Goal: Communication & Community: Share content

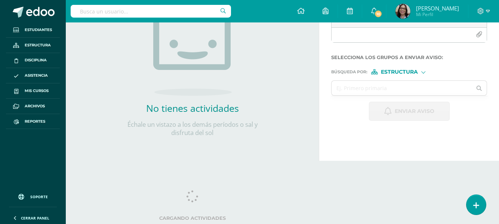
click at [32, 76] on span "Asistencia" at bounding box center [36, 75] width 23 height 6
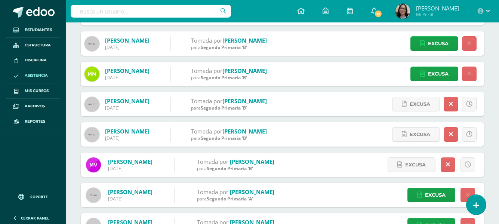
scroll to position [323, 0]
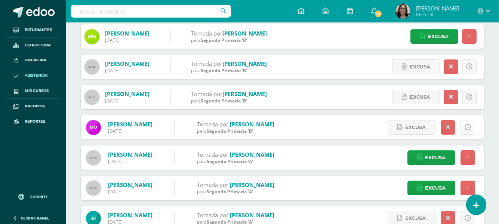
click at [469, 125] on icon at bounding box center [467, 127] width 6 height 6
click at [466, 127] on icon at bounding box center [467, 127] width 6 height 6
click at [447, 127] on icon at bounding box center [448, 127] width 4 height 6
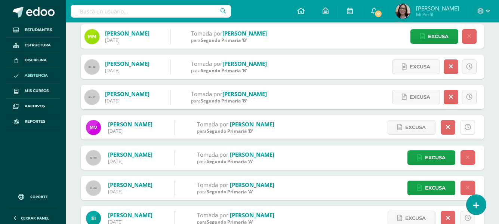
click at [466, 128] on icon at bounding box center [467, 127] width 6 height 6
click at [415, 129] on span "Excusa" at bounding box center [415, 127] width 21 height 14
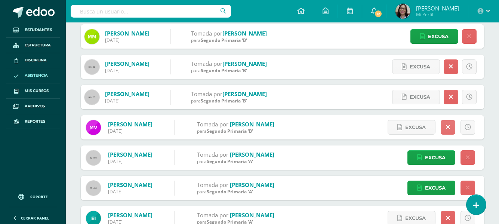
click at [451, 125] on link at bounding box center [447, 127] width 15 height 15
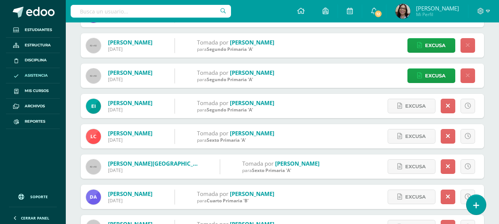
scroll to position [473, 0]
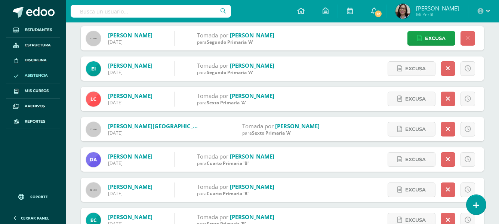
drag, startPoint x: 379, startPoint y: 67, endPoint x: 368, endPoint y: 65, distance: 12.0
click at [379, 67] on div "Excusa Detalles sobre excusa: Añadir excusa a todas las inasistencias del día C…" at bounding box center [430, 68] width 108 height 24
click at [42, 12] on span at bounding box center [40, 12] width 28 height 11
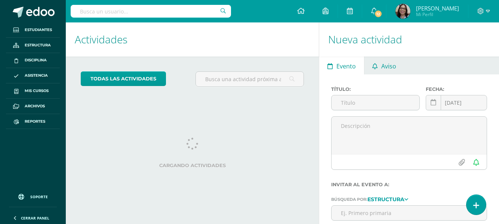
click at [388, 62] on span "Aviso" at bounding box center [388, 66] width 15 height 18
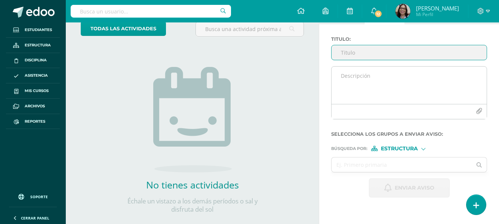
scroll to position [37, 0]
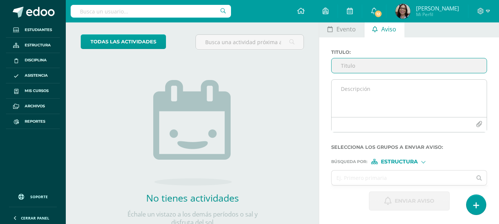
click at [337, 90] on textarea at bounding box center [408, 98] width 155 height 37
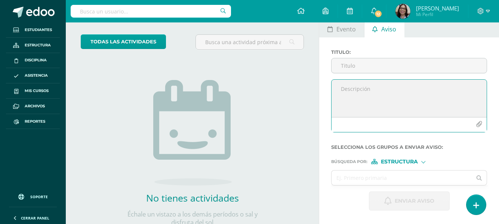
paste textarea "Estimados padres/madres de familia: Reciban un cordial saludo. Les informamos q…"
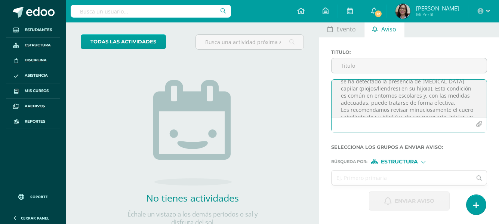
scroll to position [5, 0]
type textarea "Estimados padres/madres de familia: Reciban un cordial saludo. Les informamos q…"
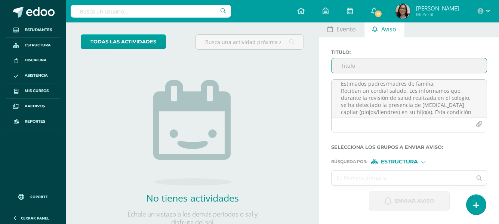
click at [355, 68] on input "Titulo :" at bounding box center [408, 65] width 155 height 15
type input "Notificación de salud"
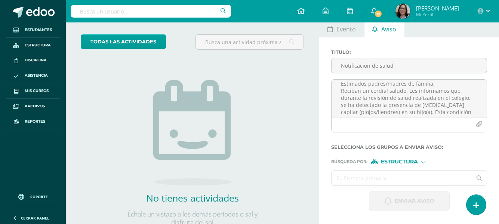
click at [375, 178] on input "text" at bounding box center [401, 177] width 140 height 15
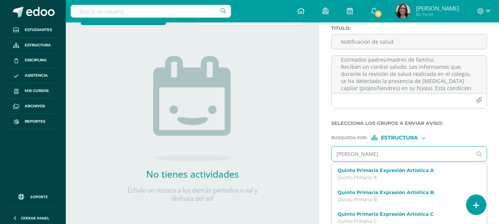
scroll to position [74, 0]
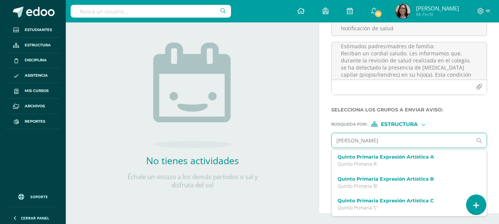
type input "Mariana mijares"
click at [423, 123] on div at bounding box center [423, 124] width 4 height 4
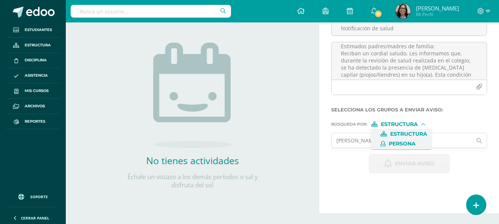
click at [397, 142] on span "Persona" at bounding box center [401, 144] width 27 height 4
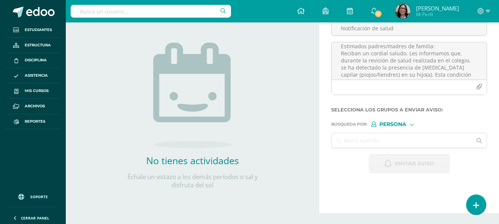
click at [397, 142] on input "text" at bounding box center [401, 140] width 140 height 15
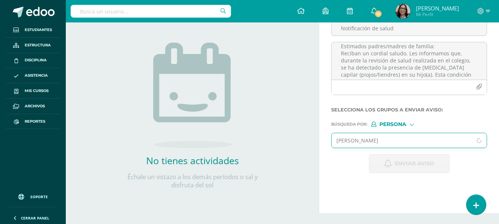
type input "mariana mijares"
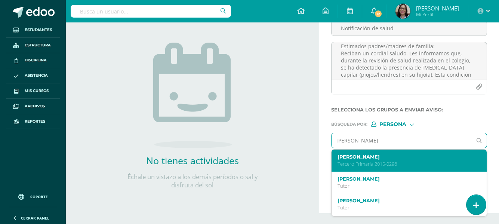
click at [378, 161] on p "Tercero Primaria 2015-0296" at bounding box center [405, 164] width 137 height 6
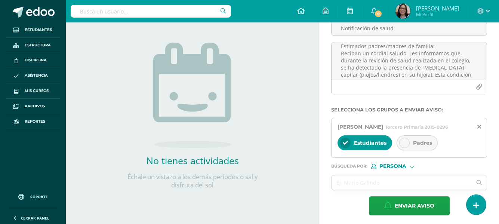
click at [408, 148] on div at bounding box center [404, 142] width 10 height 10
click at [343, 145] on icon at bounding box center [345, 142] width 5 height 5
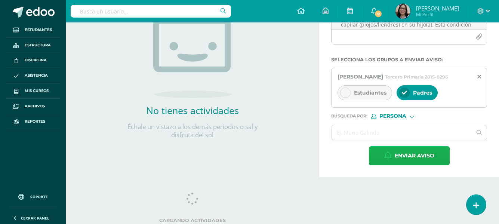
scroll to position [127, 0]
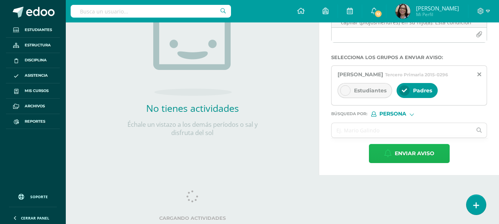
click at [394, 158] on span "Enviar aviso" at bounding box center [414, 153] width 40 height 18
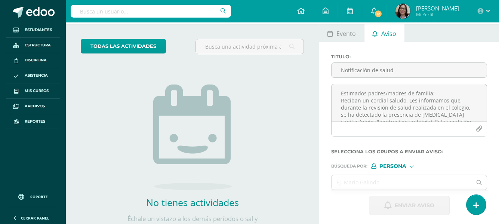
scroll to position [15, 0]
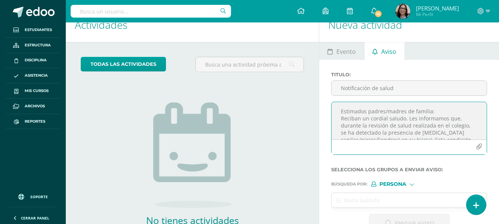
click at [338, 112] on textarea "Estimados padres/madres de familia: Reciban un cordial saludo. Les informamos q…" at bounding box center [408, 120] width 155 height 37
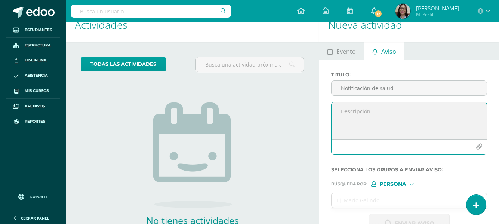
paste textarea "Estimados padres/madres de familia: Reciban un cordial saludo. Les informamos q…"
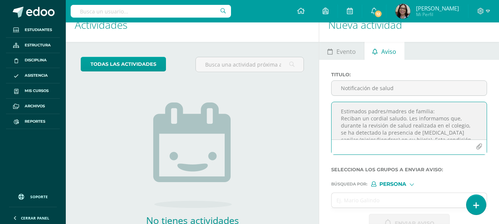
scroll to position [117, 0]
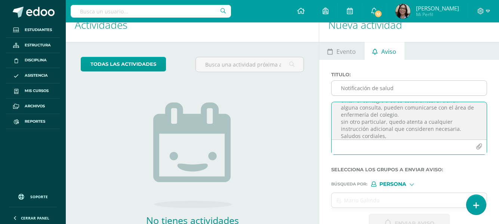
type textarea "Estimados padres/madres de familia: Reciban un cordial saludo. Les informamos q…"
click at [353, 88] on input "Notificación de salud" at bounding box center [408, 88] width 155 height 15
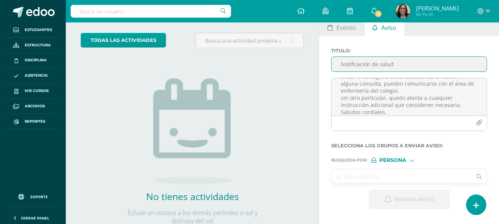
scroll to position [52, 0]
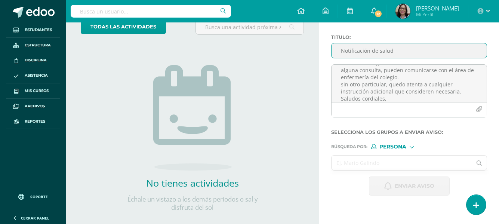
type input "Notificación de salud"
click at [366, 164] on input "text" at bounding box center [401, 162] width 140 height 15
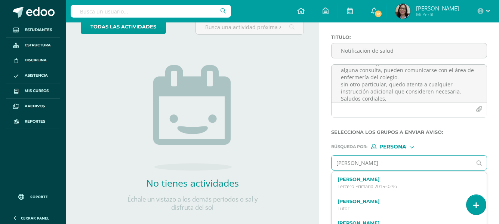
type input "paula esquivel"
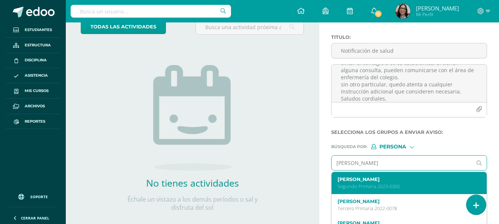
scroll to position [89, 0]
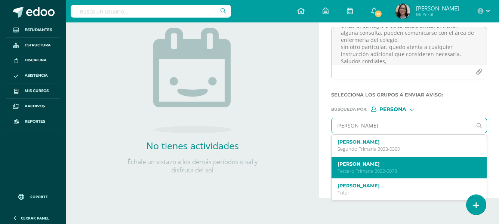
click at [377, 168] on p "Tercero Primaria 2022-0078" at bounding box center [405, 171] width 137 height 6
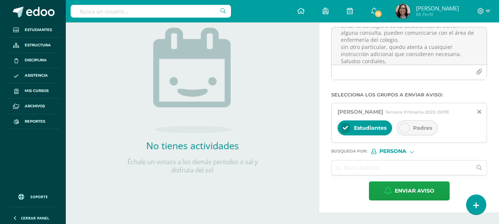
click at [407, 133] on div at bounding box center [404, 128] width 10 height 10
click at [345, 130] on icon at bounding box center [345, 127] width 5 height 5
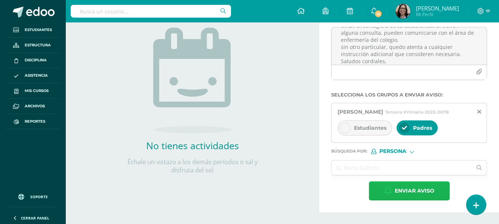
click at [404, 195] on span "Enviar aviso" at bounding box center [414, 191] width 40 height 18
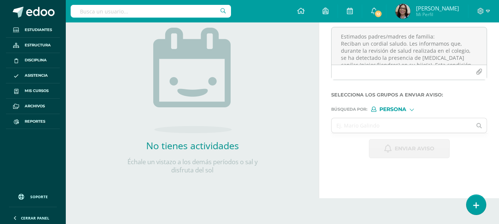
scroll to position [52, 0]
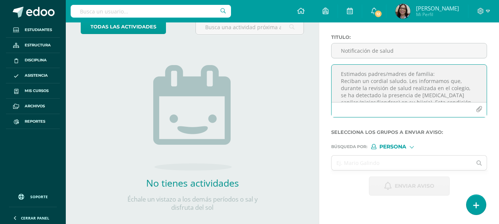
click at [340, 72] on textarea "Estimados padres/madres de familia: Reciban un cordial saludo. Les informamos q…" at bounding box center [408, 83] width 155 height 37
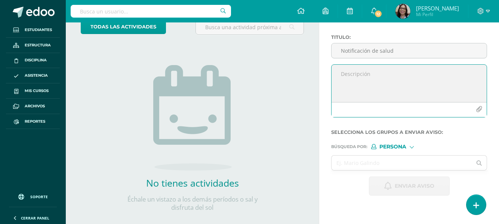
paste textarea "Estimados padres/madres de familia: Reciban un cordial saludo. Les informamos q…"
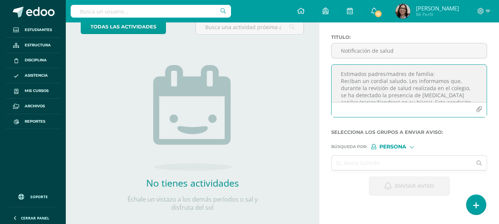
scroll to position [117, 0]
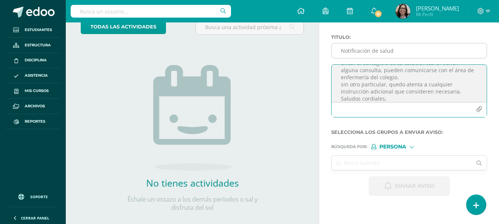
type textarea "Estimados padres/madres de familia: Reciban un cordial saludo. Les informamos q…"
click at [357, 48] on input "Notificación de salud" at bounding box center [408, 50] width 155 height 15
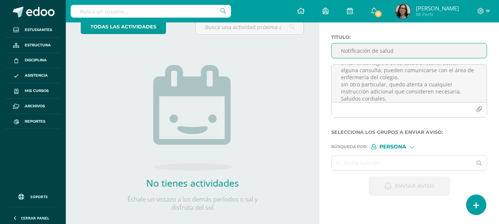
type input "Notificación de salud"
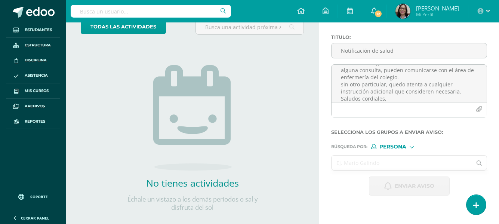
click at [348, 162] on input "text" at bounding box center [401, 162] width 140 height 15
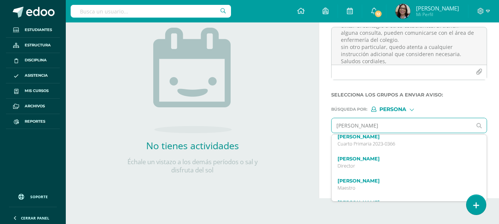
scroll to position [261, 0]
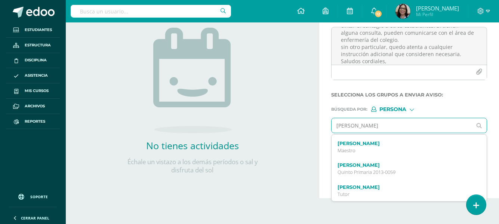
click at [390, 126] on input "Daniel Hernandez" at bounding box center [401, 125] width 140 height 15
type input "D"
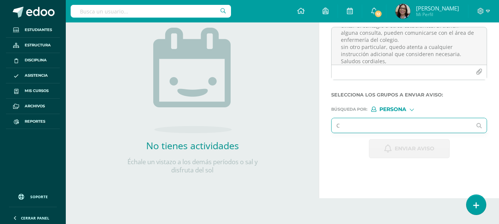
scroll to position [218, 0]
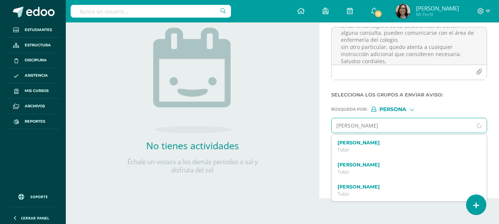
type input "Claris Hernandez"
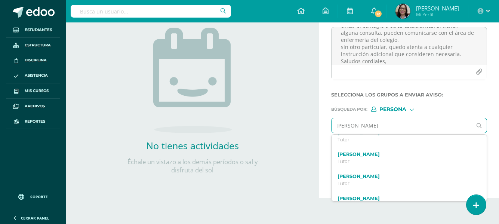
scroll to position [0, 0]
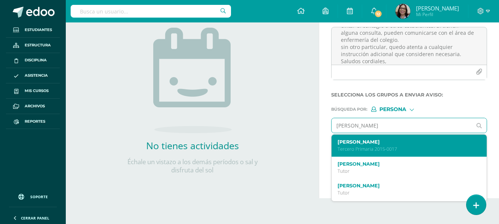
click at [384, 146] on p "Tercero Primaria 2015-0017" at bounding box center [405, 149] width 137 height 6
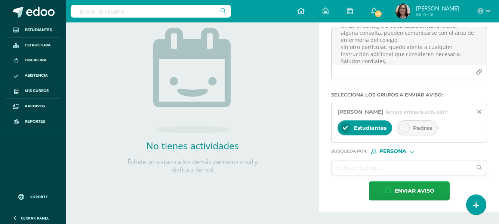
drag, startPoint x: 405, startPoint y: 133, endPoint x: 394, endPoint y: 136, distance: 10.9
click at [404, 130] on icon at bounding box center [404, 127] width 5 height 5
click at [345, 130] on icon at bounding box center [345, 127] width 5 height 5
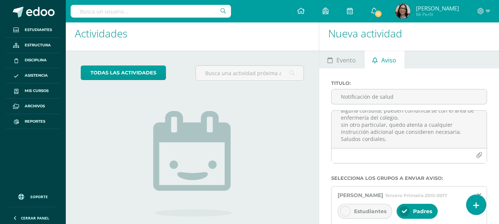
scroll to position [127, 0]
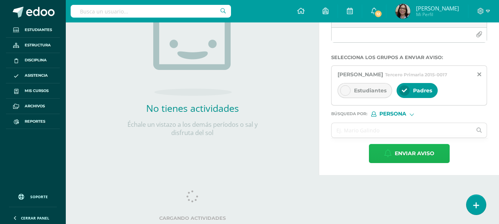
click at [401, 161] on span "Enviar aviso" at bounding box center [414, 153] width 40 height 18
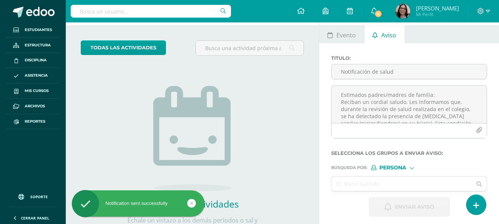
scroll to position [15, 0]
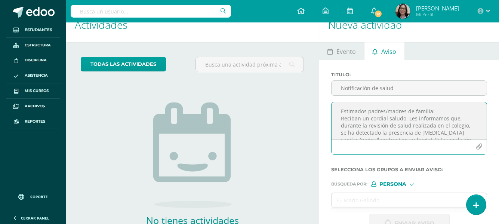
click at [343, 109] on textarea "Estimados padres/madres de familia: Reciban un cordial saludo. Les informamos q…" at bounding box center [408, 120] width 155 height 37
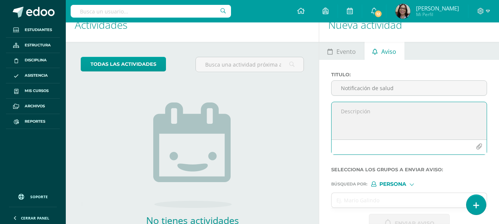
paste textarea "Estimados padres/madres de familia: Reciban un cordial saludo. Les informamos q…"
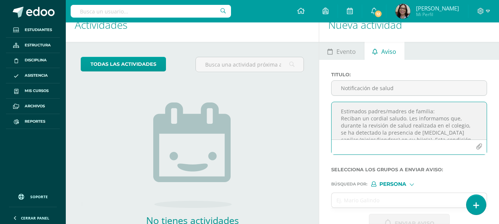
scroll to position [117, 0]
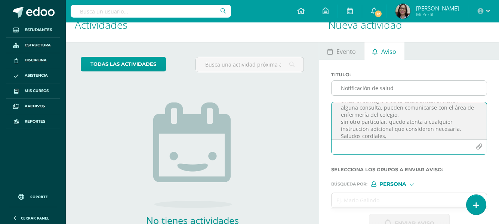
type textarea "Estimados padres/madres de familia: Reciban un cordial saludo. Les informamos q…"
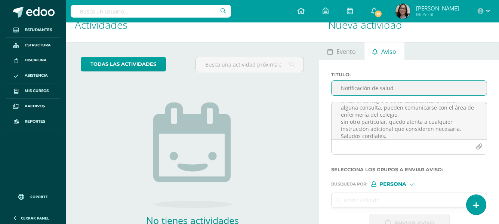
click at [348, 90] on input "Notificación de salud" at bounding box center [408, 88] width 155 height 15
type input "Notificación de salud"
click at [356, 202] on input "text" at bounding box center [401, 200] width 140 height 15
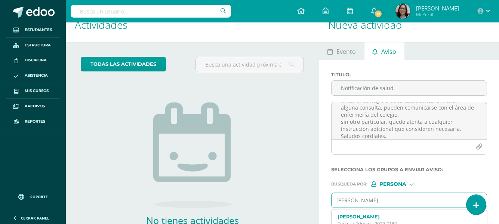
type input "Jorge Fuentes"
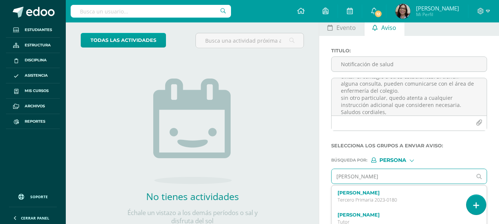
scroll to position [52, 0]
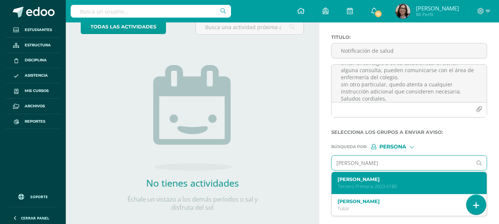
click at [361, 185] on p "Tercero Primaria 2023-0180" at bounding box center [405, 186] width 137 height 6
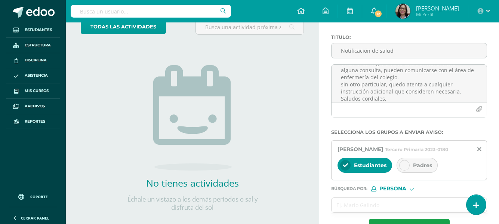
click at [403, 168] on icon at bounding box center [404, 164] width 5 height 5
click at [346, 168] on icon at bounding box center [345, 164] width 5 height 5
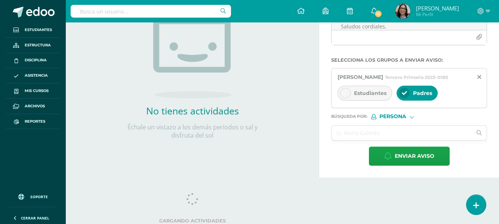
scroll to position [127, 0]
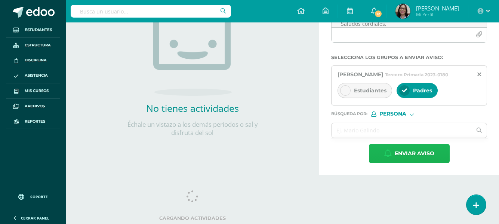
click at [406, 160] on span "Enviar aviso" at bounding box center [414, 153] width 40 height 18
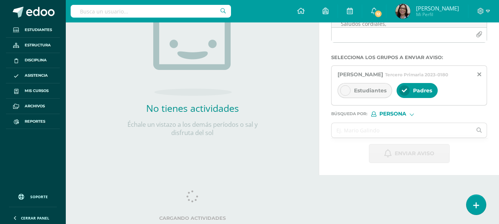
scroll to position [0, 0]
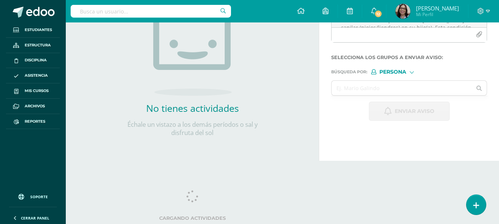
click at [406, 139] on div "Nueva actividad Evento Aviso Título: Fecha: 2025-09-11 September, 2025 Mo Tu We…" at bounding box center [410, 28] width 183 height 265
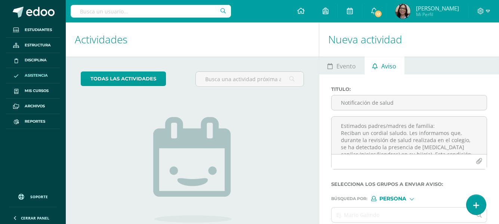
click at [34, 76] on span "Asistencia" at bounding box center [36, 75] width 23 height 6
click at [30, 119] on span "Reportes" at bounding box center [35, 121] width 21 height 6
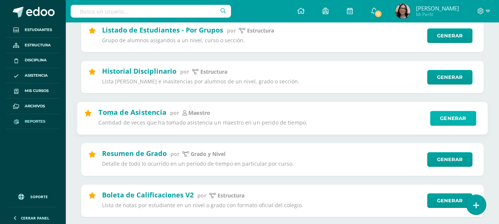
click at [446, 119] on link "Generar" at bounding box center [453, 118] width 46 height 15
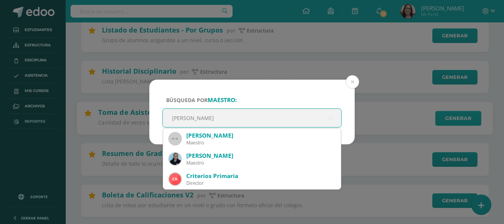
type input "mary boror"
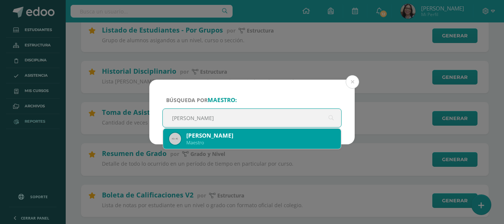
click at [233, 133] on div "Mary Boror" at bounding box center [260, 135] width 149 height 8
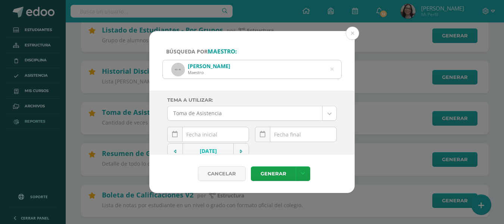
click at [199, 134] on div "September, 2025 Mo Tu We Th Fr Sa Su 1 2 3 4 5 6 7 8 9 10 11 12 13 14 15 16 17 …" at bounding box center [208, 137] width 82 height 21
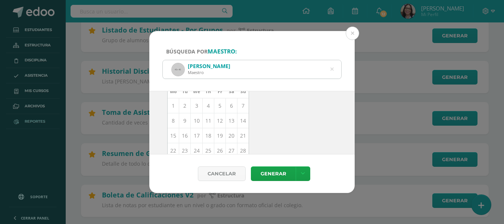
scroll to position [75, 0]
click at [196, 122] on td "10" at bounding box center [197, 119] width 12 height 15
type input "[DATE]"
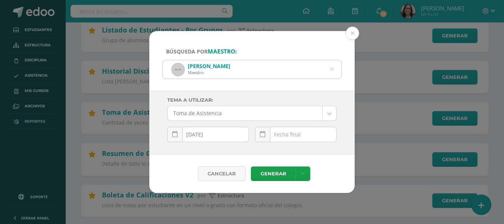
scroll to position [0, 0]
click at [278, 133] on div "September, 2025 Mo Tu We Th Fr Sa Su 1 2 3 4 5 6 7 8 9 10 11 12 13 14 15 16 17 …" at bounding box center [296, 137] width 82 height 21
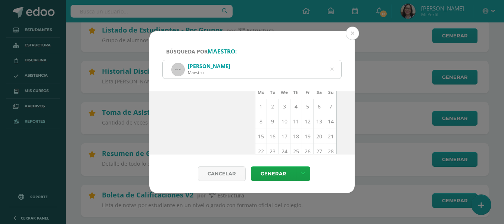
scroll to position [75, 0]
click at [281, 119] on td "10" at bounding box center [285, 119] width 12 height 15
type input "[DATE]"
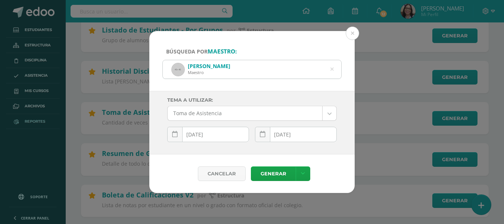
scroll to position [0, 0]
click at [271, 171] on link "Generar" at bounding box center [273, 173] width 45 height 15
click at [332, 68] on icon at bounding box center [332, 69] width 3 height 19
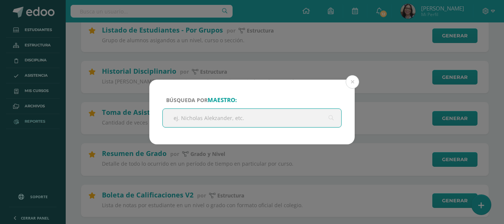
click at [221, 119] on input "text" at bounding box center [252, 118] width 179 height 18
type input "kinberly"
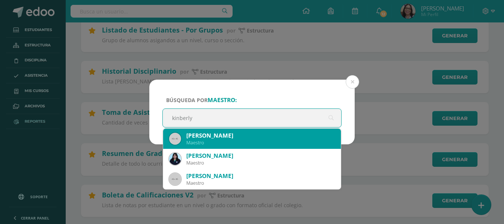
click at [211, 136] on div "Kinberly Monzón" at bounding box center [260, 135] width 149 height 8
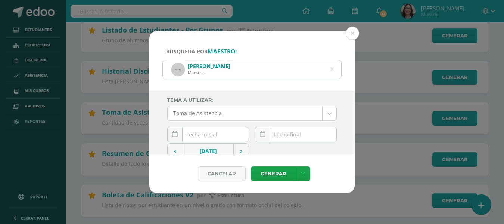
click at [203, 133] on input "text" at bounding box center [208, 134] width 81 height 15
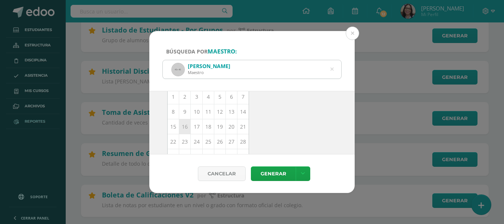
scroll to position [71, 0]
click at [194, 123] on td "10" at bounding box center [197, 124] width 12 height 15
type input "[DATE]"
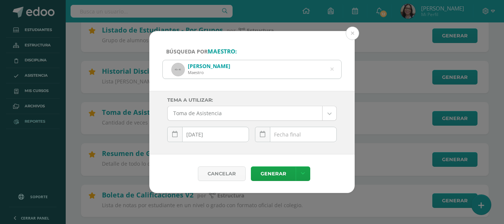
scroll to position [0, 0]
click at [293, 136] on div "September, 2025 Mo Tu We Th Fr Sa Su 1 2 3 4 5 6 7 8 9 10 11 12 13 14 15 16 17 …" at bounding box center [296, 137] width 82 height 21
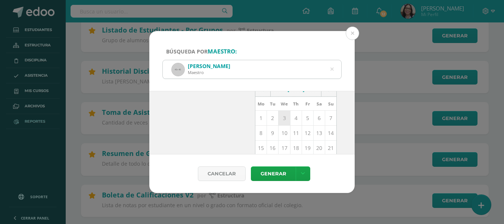
scroll to position [75, 0]
click at [281, 118] on td "10" at bounding box center [285, 119] width 12 height 15
type input "[DATE]"
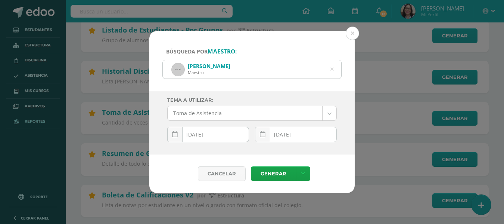
scroll to position [0, 0]
click at [273, 173] on link "Generar" at bounding box center [273, 173] width 45 height 15
click at [330, 69] on div "Kinberly Monzón Maestro" at bounding box center [252, 69] width 179 height 18
click at [331, 69] on icon at bounding box center [332, 69] width 3 height 19
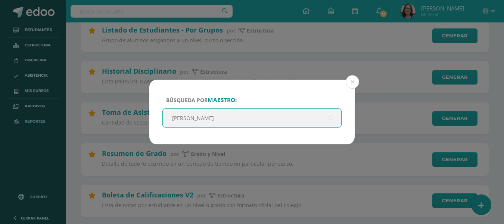
type input "isabel aceituno"
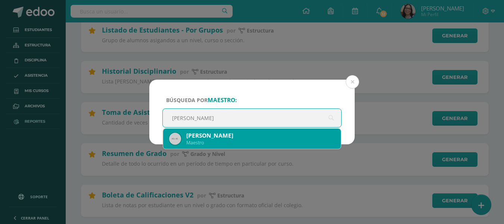
click at [212, 142] on div "Maestro" at bounding box center [260, 142] width 149 height 6
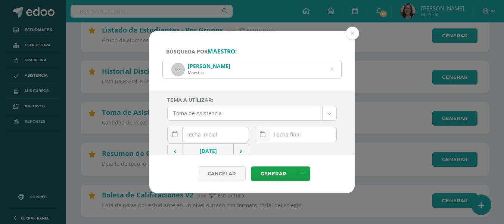
click at [208, 133] on input "text" at bounding box center [208, 134] width 81 height 15
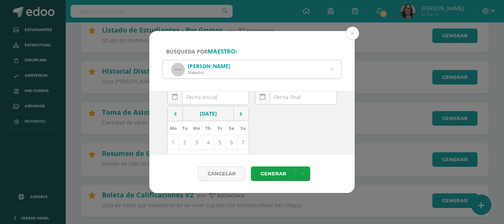
scroll to position [75, 0]
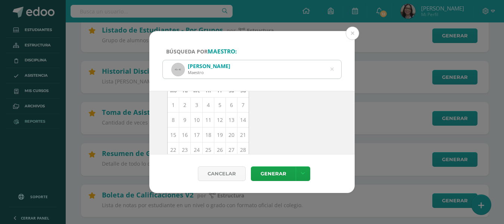
click at [197, 121] on td "10" at bounding box center [197, 119] width 12 height 15
type input "[DATE]"
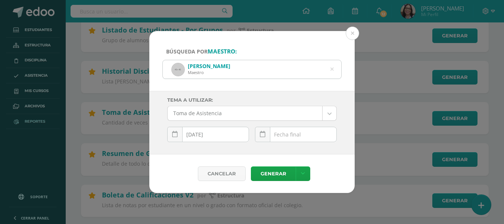
scroll to position [0, 0]
click at [295, 134] on div "September, 2025 Mo Tu We Th Fr Sa Su 1 2 3 4 5 6 7 8 9 10 11 12 13 14 15 16 17 …" at bounding box center [296, 137] width 82 height 21
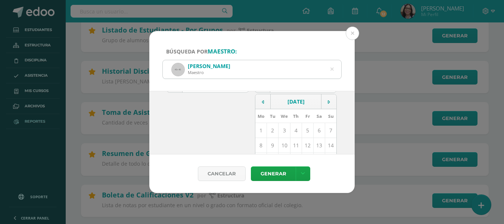
scroll to position [75, 0]
click at [282, 120] on td "10" at bounding box center [285, 119] width 12 height 15
type input "[DATE]"
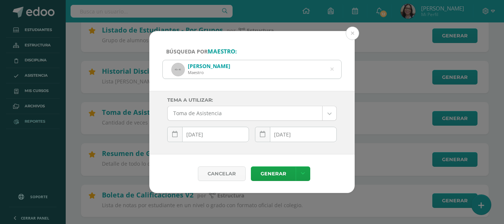
scroll to position [0, 0]
click at [272, 174] on link "Generar" at bounding box center [273, 173] width 45 height 15
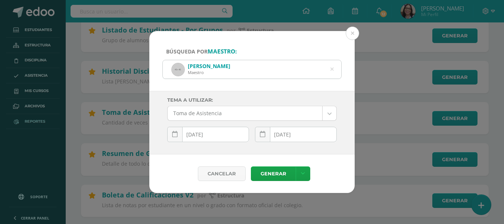
click at [332, 68] on icon at bounding box center [332, 69] width 3 height 19
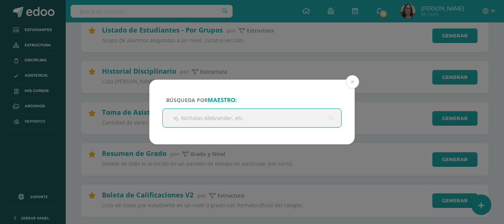
click at [249, 121] on input "text" at bounding box center [252, 118] width 179 height 18
type input "alba sian"
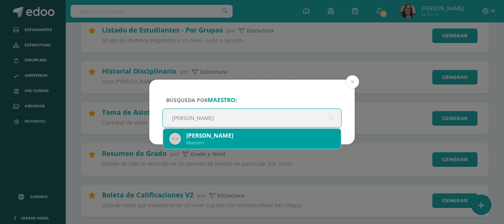
click at [199, 131] on div "Alba Sian Maestro" at bounding box center [252, 138] width 166 height 20
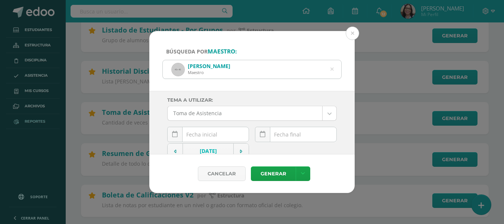
click at [203, 135] on div "September, 2025 Mo Tu We Th Fr Sa Su 1 2 3 4 5 6 7 8 9 10 11 12 13 14 15 16 17 …" at bounding box center [208, 137] width 82 height 21
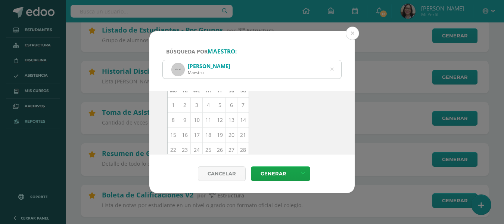
click at [194, 118] on td "10" at bounding box center [197, 119] width 12 height 15
type input "[DATE]"
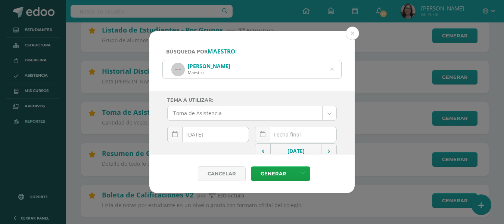
click at [283, 134] on div "September, 2025 Mo Tu We Th Fr Sa Su 1 2 3 4 5 6 7 8 9 10 11 12 13 14 15 16 17 …" at bounding box center [296, 137] width 82 height 21
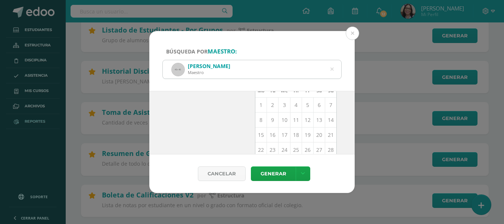
click at [281, 120] on td "10" at bounding box center [285, 119] width 12 height 15
type input "[DATE]"
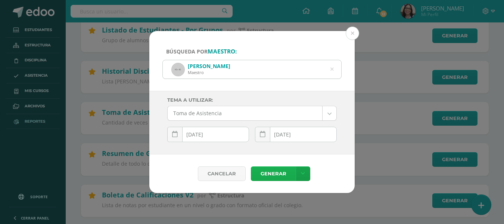
click at [272, 173] on link "Generar" at bounding box center [273, 173] width 45 height 15
click at [333, 68] on icon at bounding box center [332, 69] width 3 height 19
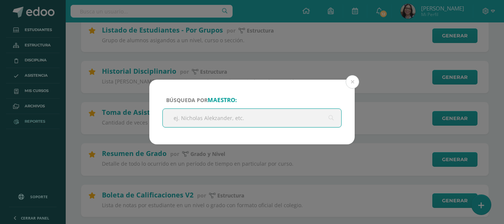
click at [236, 119] on input "text" at bounding box center [252, 118] width 179 height 18
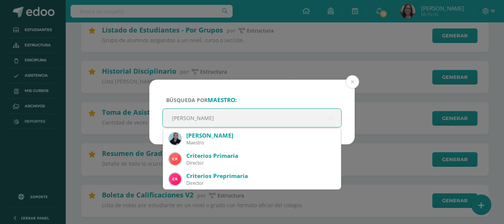
type input "maria jose alvarado"
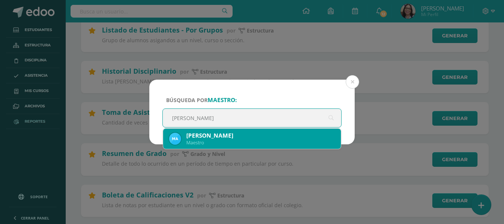
click at [235, 139] on div "Maria José Alvarado" at bounding box center [260, 135] width 149 height 8
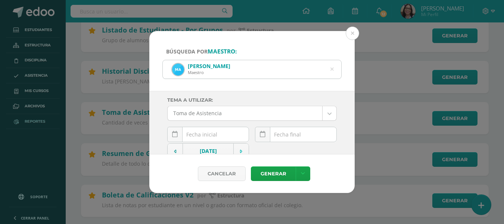
click at [235, 139] on div "September, 2025 Mo Tu We Th Fr Sa Su 1 2 3 4 5 6 7 8 9 10 11 12 13 14 15 16 17 …" at bounding box center [208, 137] width 82 height 21
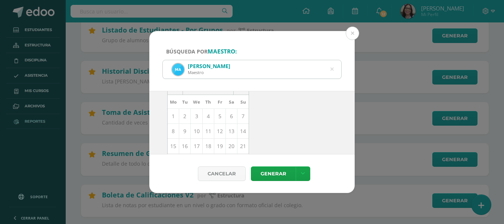
scroll to position [75, 0]
click at [198, 121] on td "10" at bounding box center [197, 119] width 12 height 15
type input "[DATE]"
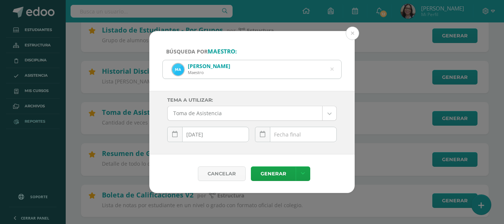
scroll to position [0, 0]
click at [293, 134] on input "text" at bounding box center [295, 134] width 81 height 15
click at [291, 133] on input "text" at bounding box center [295, 134] width 81 height 15
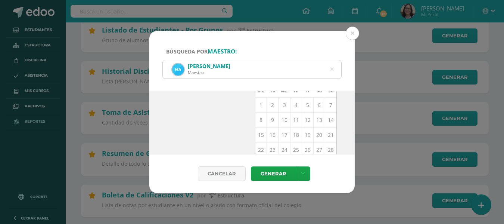
click at [282, 123] on td "10" at bounding box center [285, 119] width 12 height 15
type input "[DATE]"
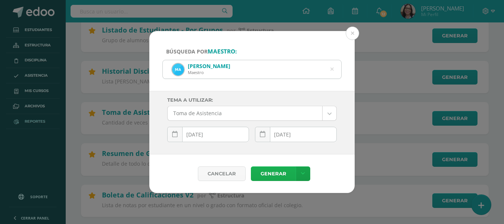
click at [270, 173] on link "Generar" at bounding box center [273, 173] width 45 height 15
click at [352, 33] on button at bounding box center [352, 33] width 13 height 13
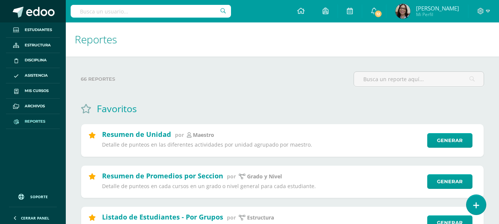
click at [37, 9] on span at bounding box center [40, 12] width 28 height 11
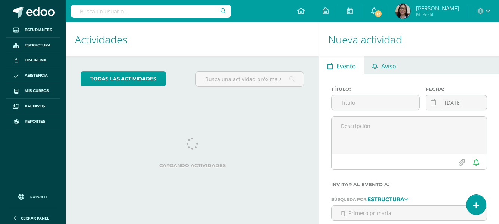
click at [382, 64] on span "Aviso" at bounding box center [388, 66] width 15 height 18
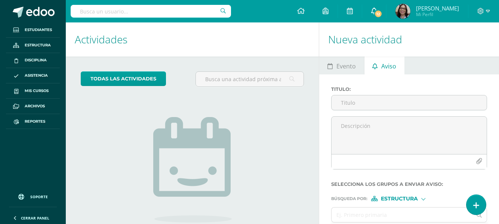
click at [374, 12] on span "12" at bounding box center [378, 14] width 8 height 8
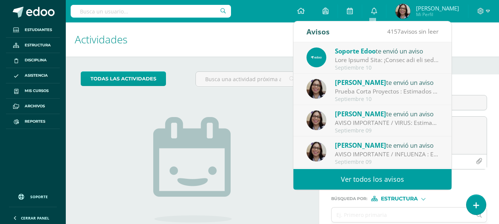
click at [356, 88] on div "Prueba Corta Proyectos : Estimados padres de familia, mañana (jueves 11 de sept…" at bounding box center [387, 91] width 104 height 9
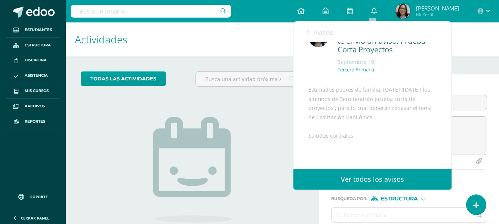
scroll to position [37, 0]
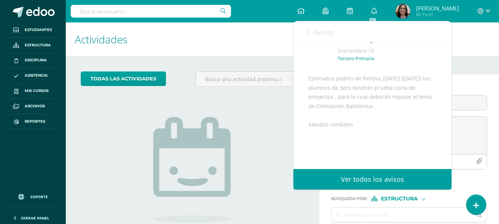
click at [259, 115] on div "No tienes actividades Échale un vistazo a los demás períodos o sal y disfruta d…" at bounding box center [192, 178] width 149 height 171
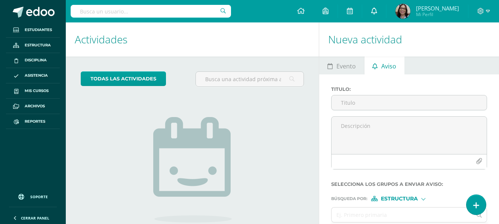
click at [373, 12] on icon at bounding box center [374, 10] width 6 height 7
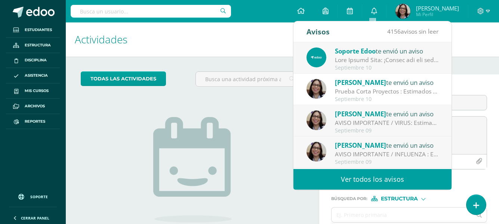
click at [358, 179] on link "Ver todos los avisos" at bounding box center [372, 179] width 158 height 21
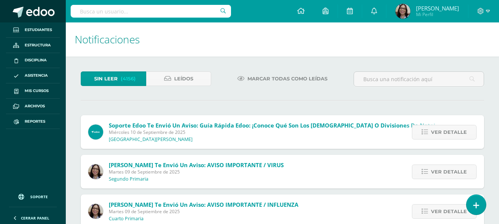
click at [37, 12] on span at bounding box center [40, 12] width 28 height 11
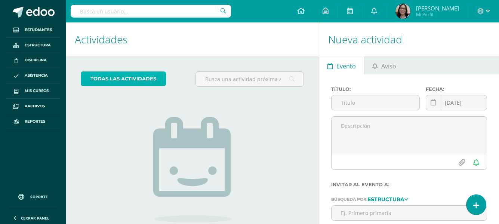
click at [146, 79] on link "todas las Actividades" at bounding box center [123, 78] width 85 height 15
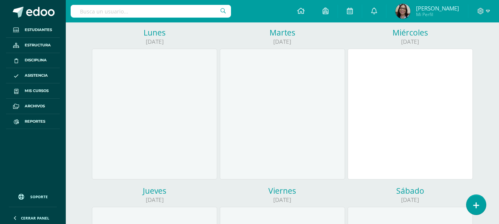
scroll to position [75, 0]
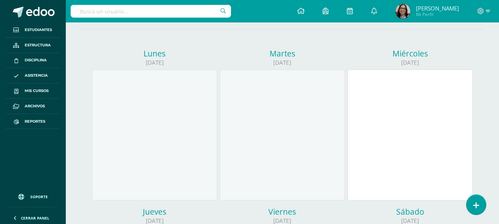
click at [388, 115] on div at bounding box center [409, 134] width 125 height 131
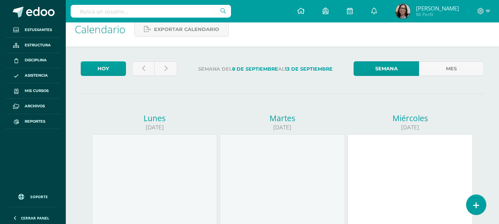
scroll to position [0, 0]
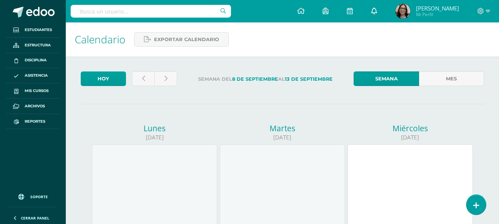
click at [371, 11] on icon at bounding box center [374, 10] width 6 height 7
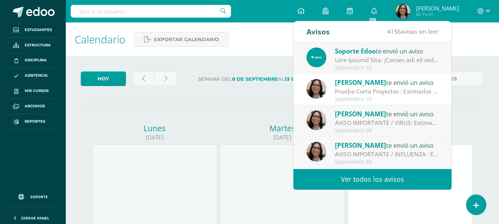
click at [214, 124] on div "Lunes" at bounding box center [154, 128] width 125 height 10
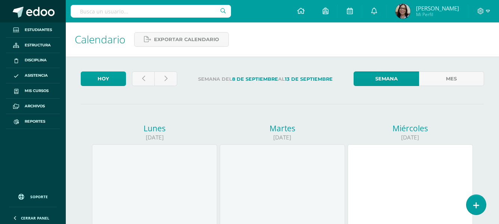
click at [41, 12] on span at bounding box center [40, 12] width 28 height 11
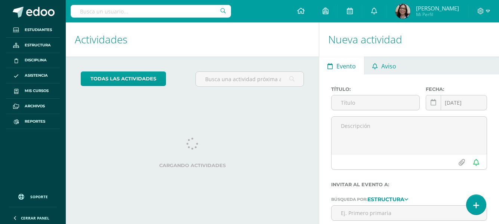
click at [383, 62] on span "Aviso" at bounding box center [388, 66] width 15 height 18
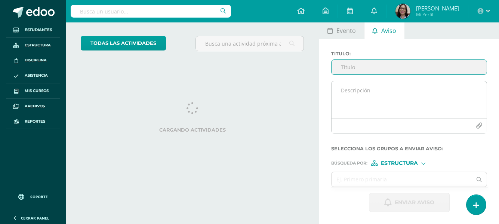
scroll to position [74, 0]
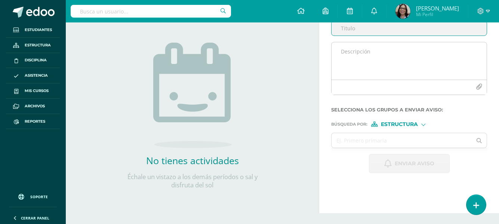
click at [341, 90] on div at bounding box center [408, 87] width 155 height 15
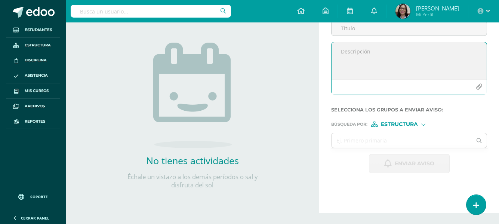
click at [343, 56] on textarea at bounding box center [408, 60] width 155 height 37
paste textarea "Estimados padres/madres de familia: Reciban un cordial saludo. Les informamos q…"
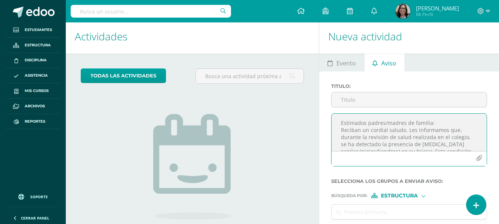
scroll to position [0, 0]
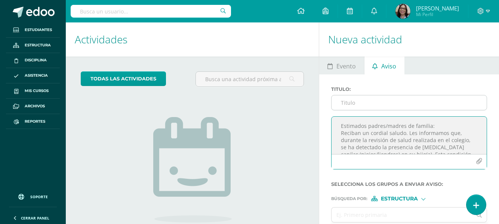
type textarea "Estimados padres/madres de familia: Reciban un cordial saludo. Les informamos q…"
click at [351, 102] on input "Titulo :" at bounding box center [408, 102] width 155 height 15
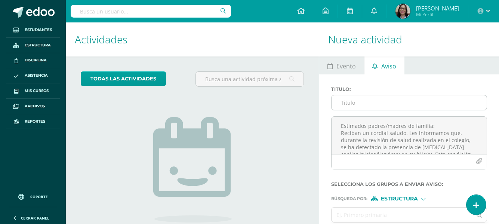
click at [381, 102] on input "Titulo :" at bounding box center [408, 102] width 155 height 15
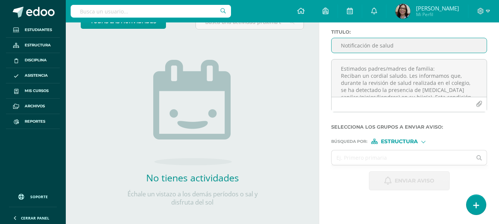
scroll to position [75, 0]
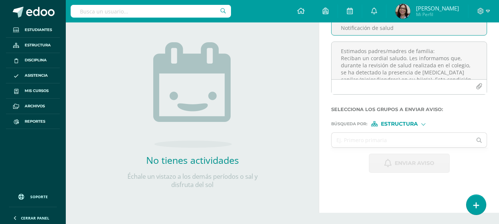
type input "Notificación de salud"
click at [423, 123] on div at bounding box center [423, 123] width 4 height 4
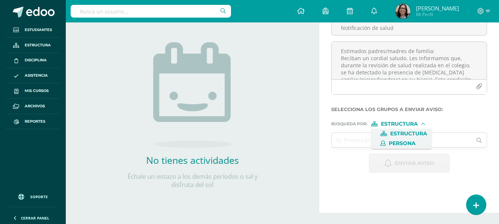
click at [406, 143] on span "Persona" at bounding box center [401, 143] width 27 height 4
click at [389, 137] on input "text" at bounding box center [401, 140] width 140 height 15
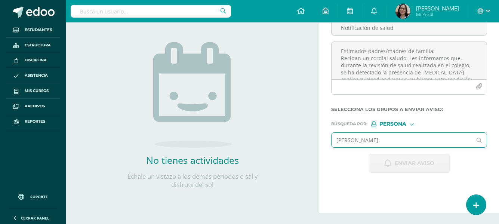
type input "daniel castillo"
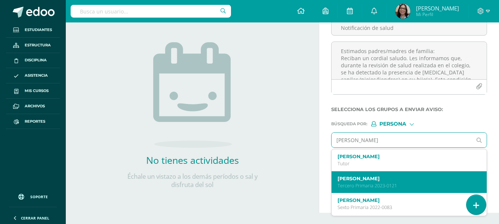
click at [375, 182] on p "Tercero Primaria 2023-0121" at bounding box center [405, 185] width 137 height 6
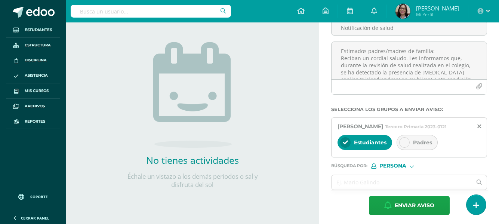
click at [406, 145] on icon at bounding box center [404, 142] width 5 height 5
click at [344, 145] on icon at bounding box center [345, 142] width 5 height 5
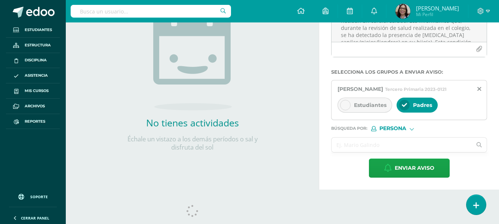
scroll to position [127, 0]
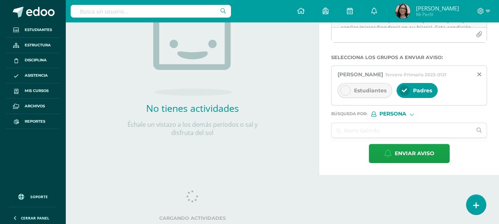
click at [412, 115] on div at bounding box center [411, 113] width 4 height 4
click at [394, 139] on span "Persona" at bounding box center [401, 140] width 27 height 4
click at [358, 137] on input "text" at bounding box center [401, 130] width 140 height 15
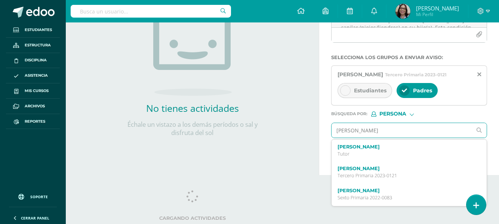
type input "alejandra"
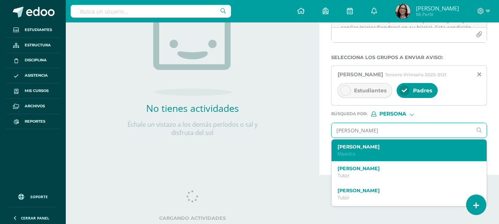
click at [356, 157] on p "Maestro" at bounding box center [405, 154] width 137 height 6
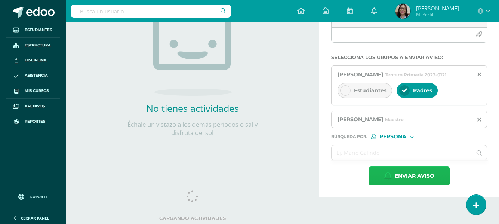
click at [396, 179] on span "Enviar aviso" at bounding box center [414, 176] width 40 height 18
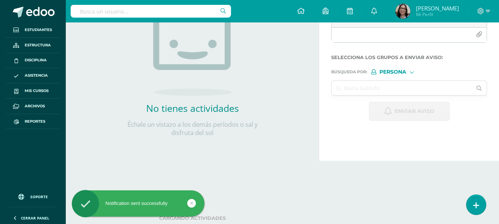
scroll to position [0, 0]
